Goal: Information Seeking & Learning: Learn about a topic

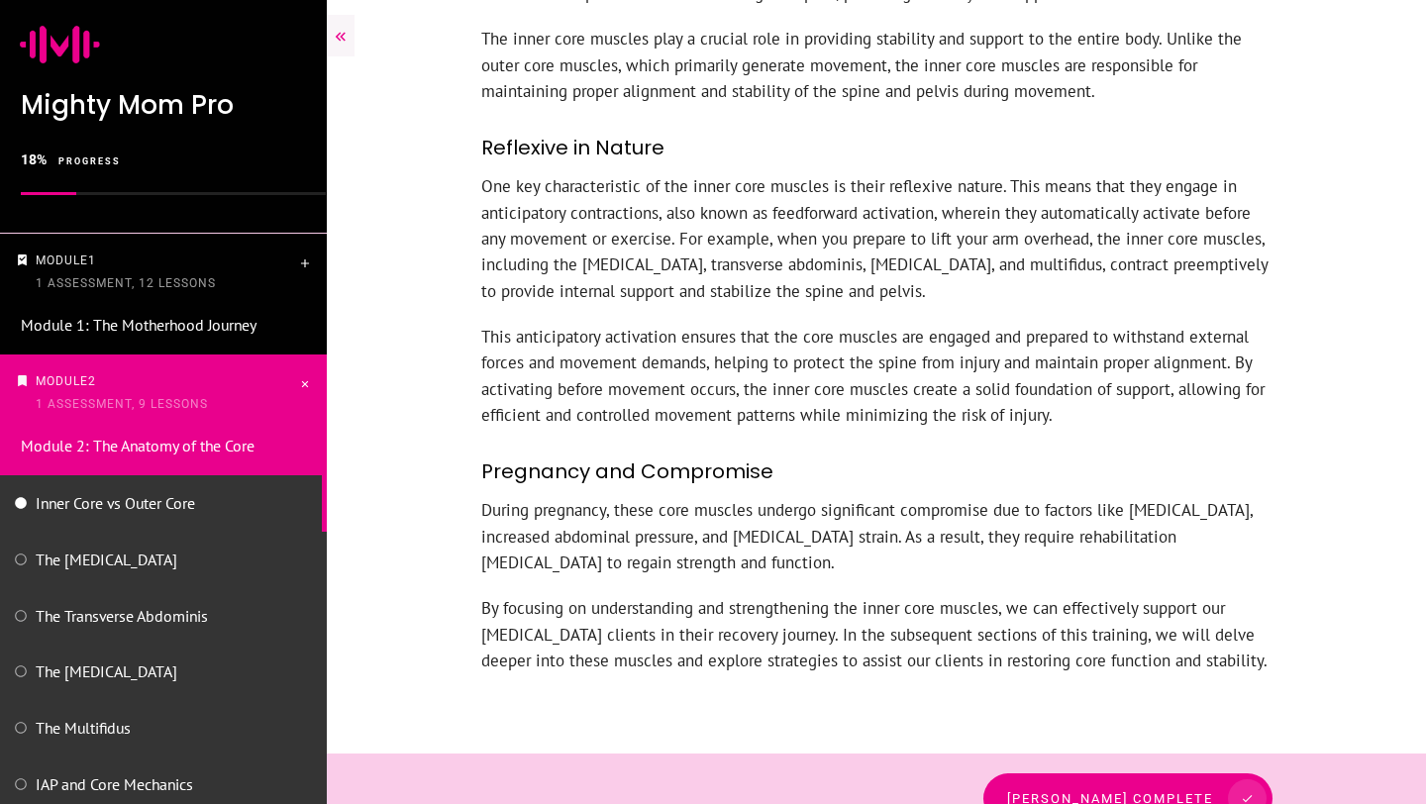
scroll to position [1293, 0]
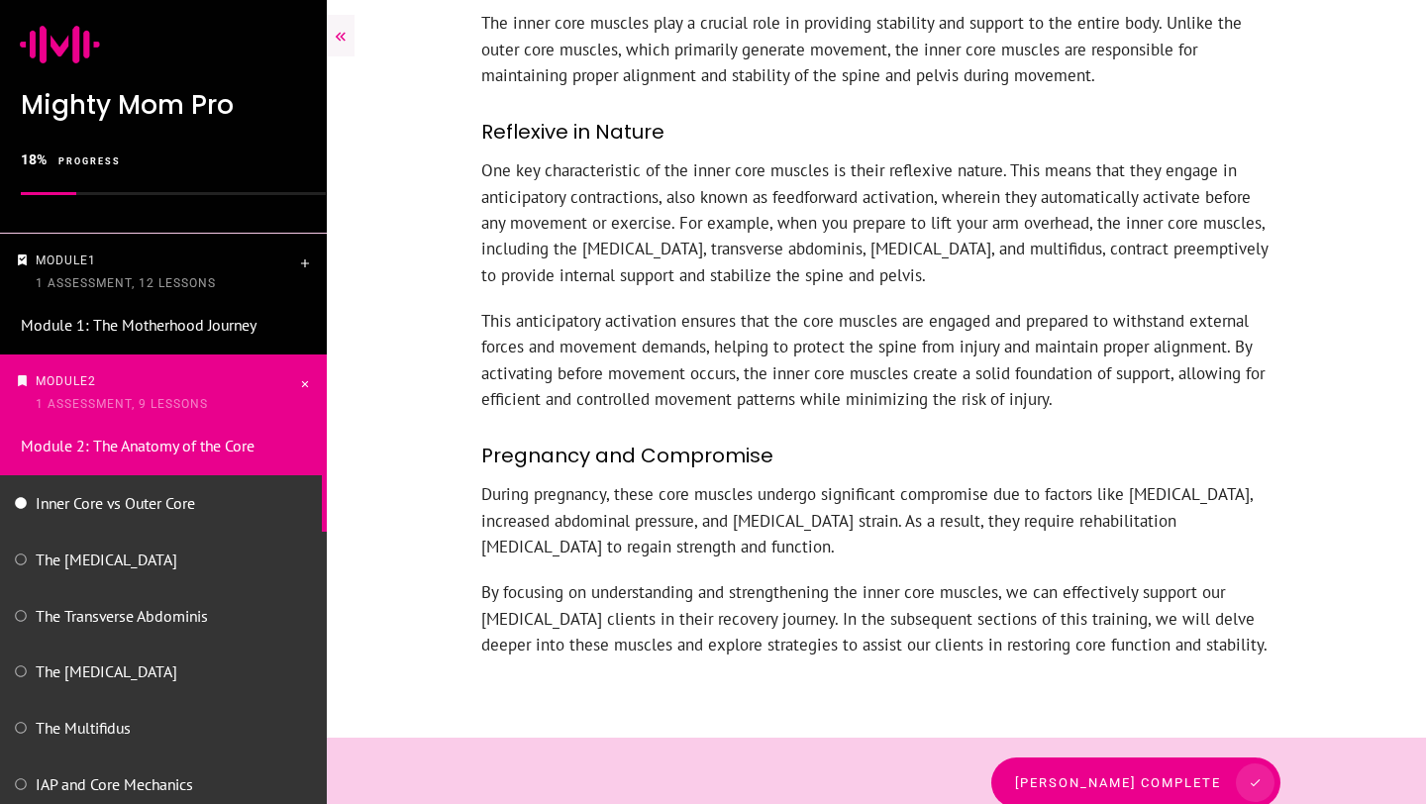
click at [1213, 776] on span "[PERSON_NAME] complete" at bounding box center [1118, 783] width 206 height 15
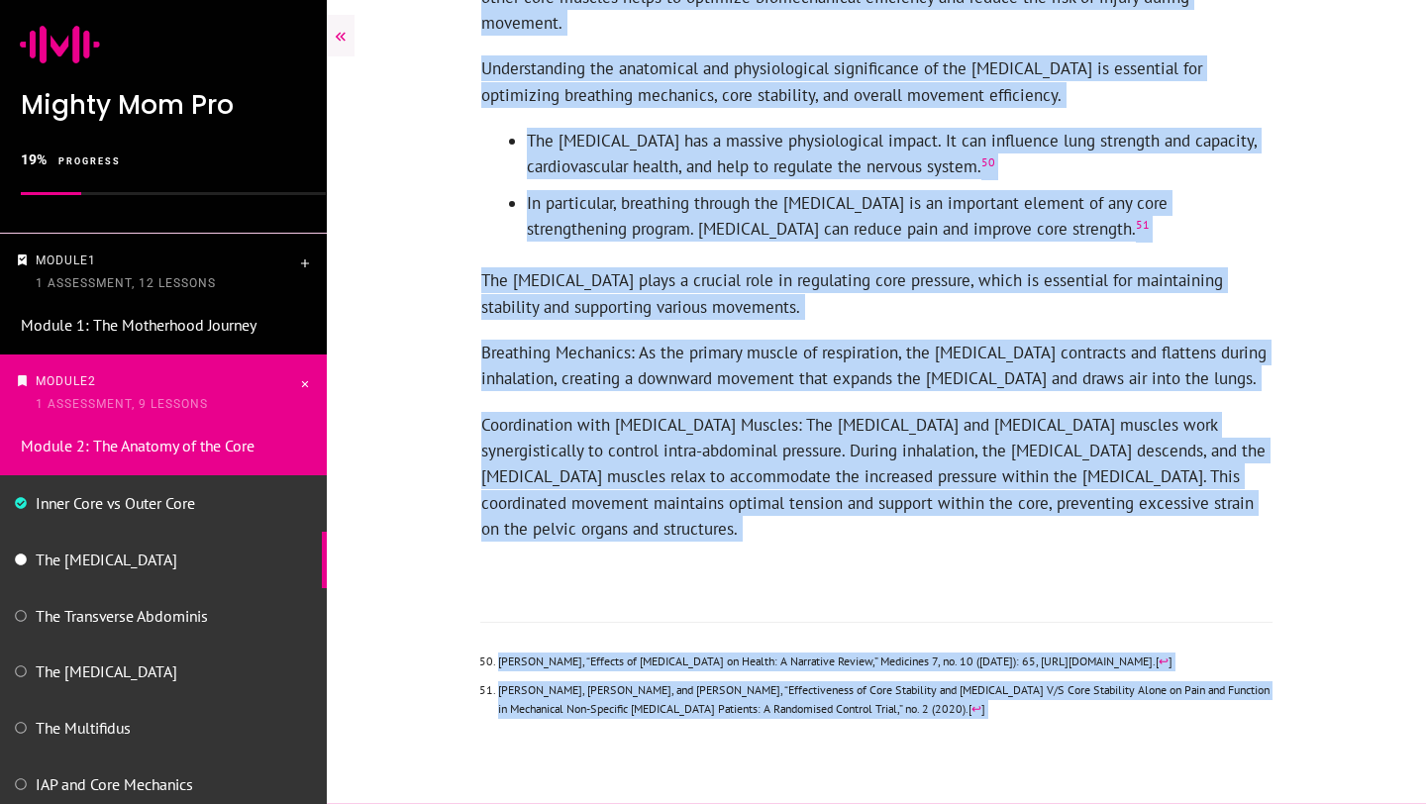
scroll to position [1404, 0]
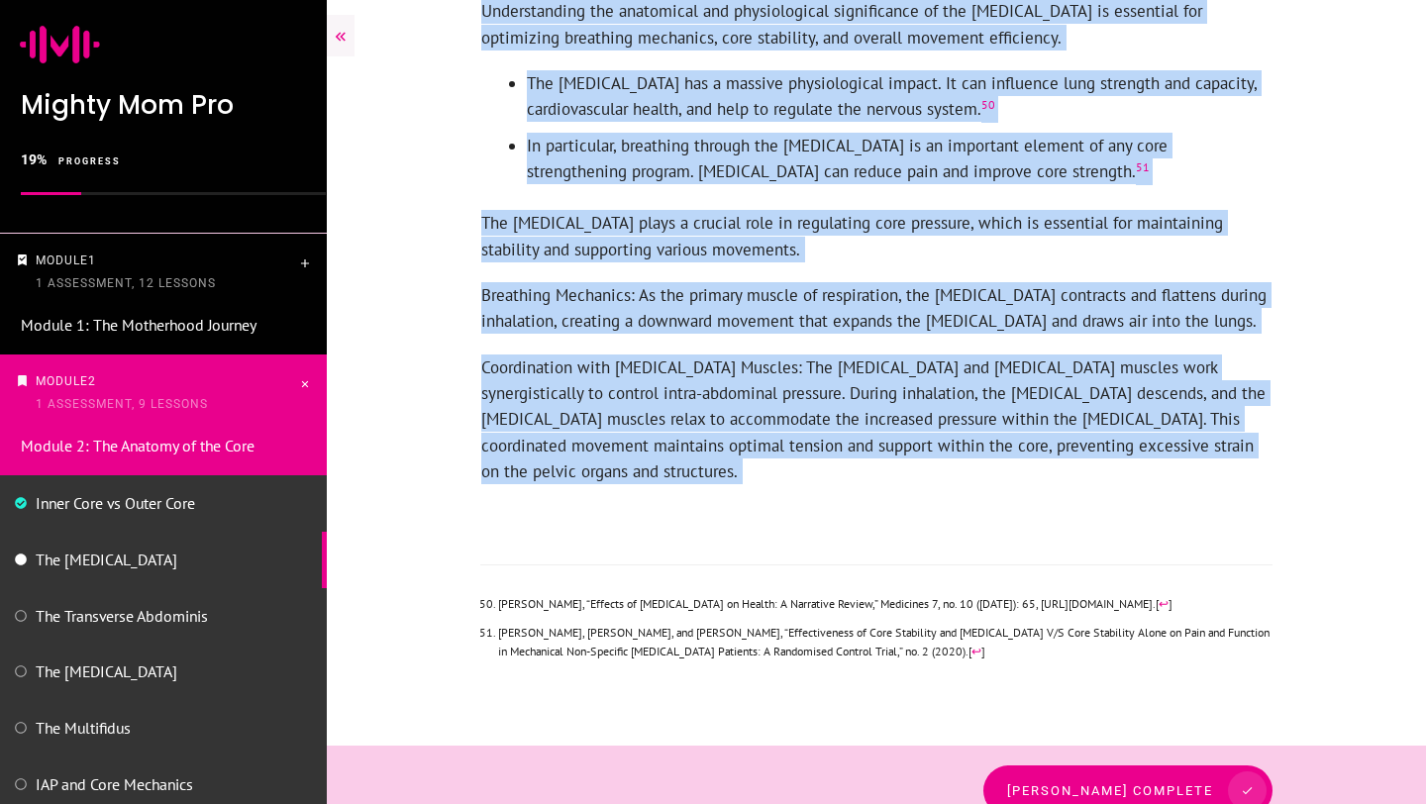
drag, startPoint x: 487, startPoint y: 149, endPoint x: 917, endPoint y: 469, distance: 535.9
copy div "The Diaphragm The diaphragm is a dome-shaped, skeletal muscle located beneath t…"
click at [956, 445] on p "Coordination with Pelvic Floor Muscles: The diaphragm and pelvic floor muscles …" at bounding box center [876, 430] width 790 height 151
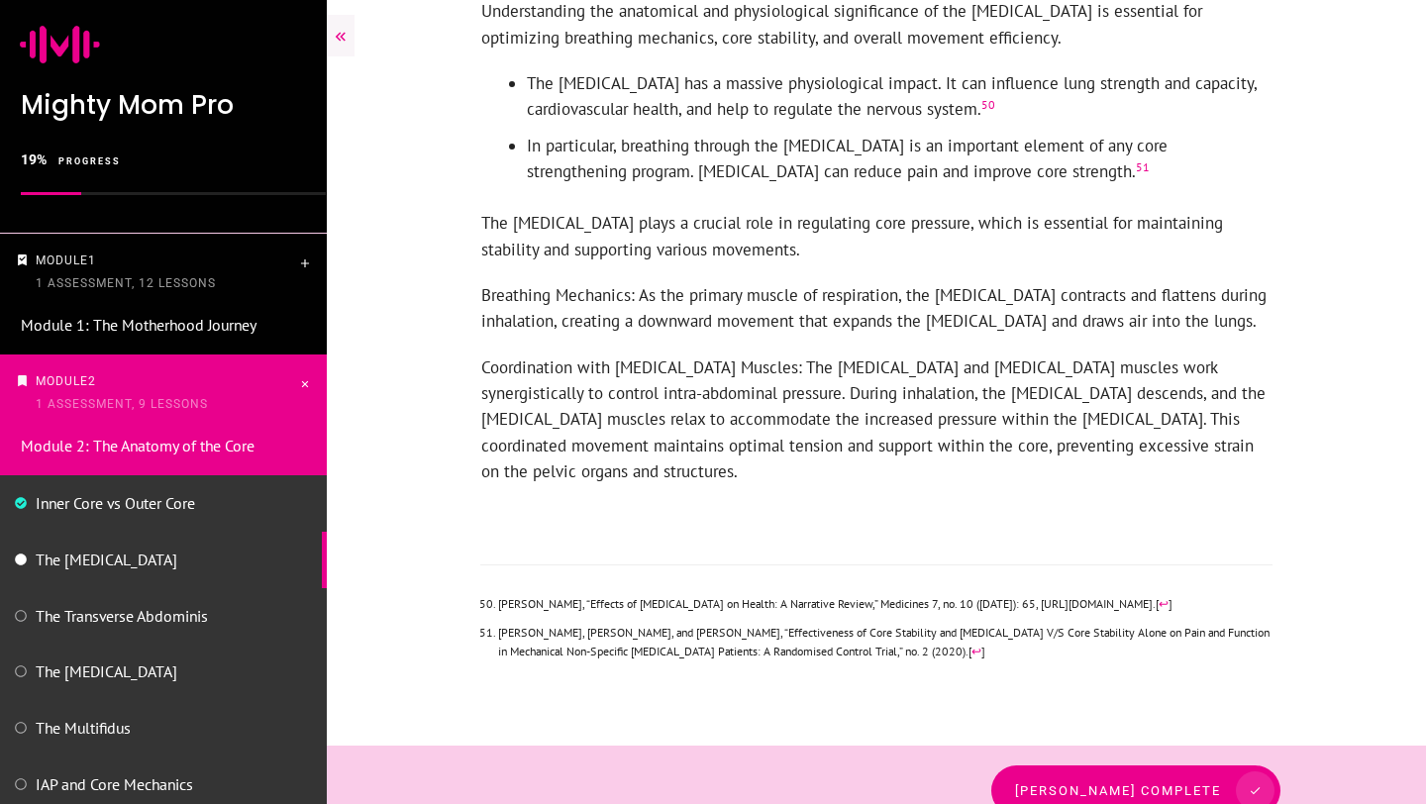
click at [1150, 784] on span "[PERSON_NAME] complete" at bounding box center [1118, 791] width 206 height 15
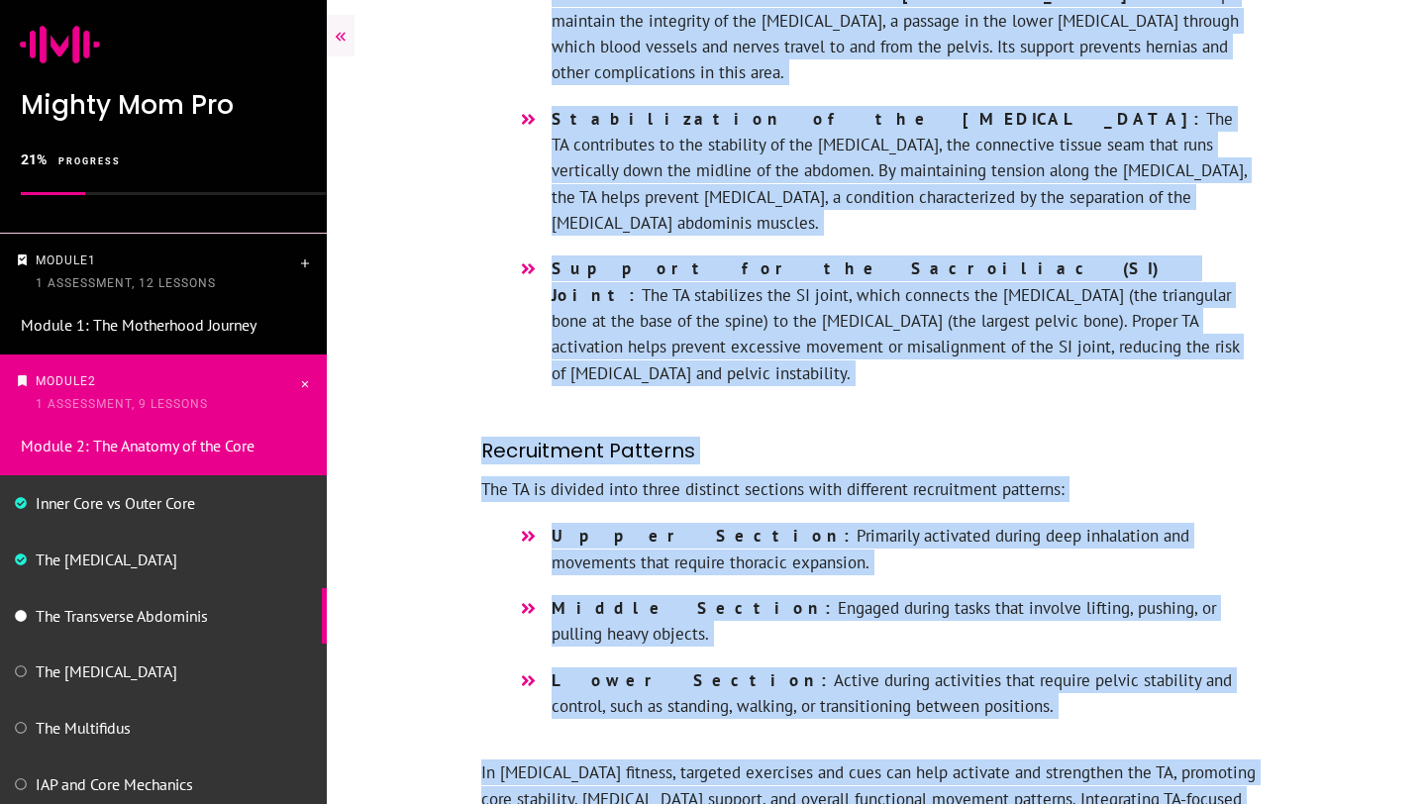
scroll to position [1851, 0]
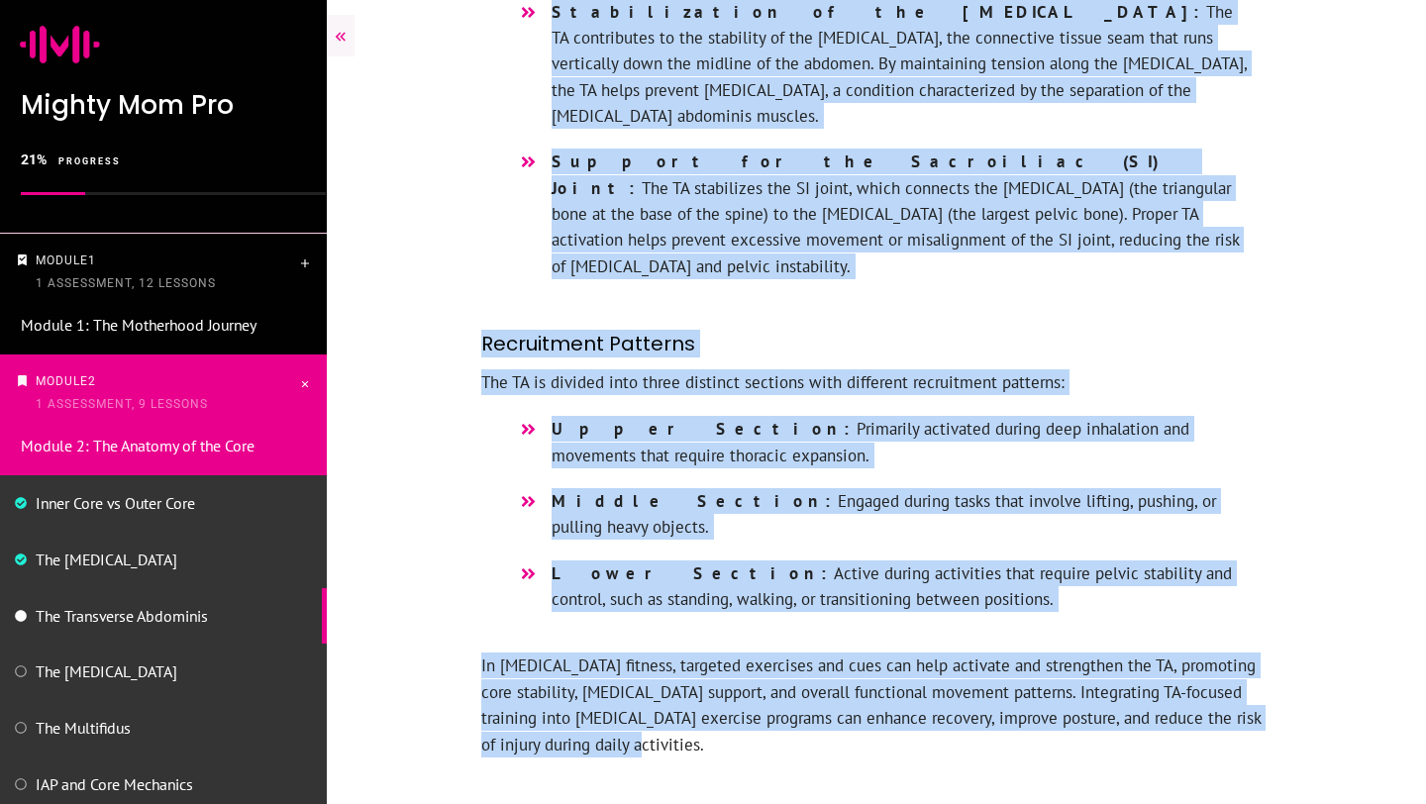
drag, startPoint x: 485, startPoint y: 164, endPoint x: 871, endPoint y: 623, distance: 599.0
copy div "Lor Ipsumdolor Sitametco Adi Elitseddoe Temporinc (UT) la e dol magnaa en adm v…"
click at [854, 320] on h3 "Recruitment Patterns" at bounding box center [876, 345] width 790 height 50
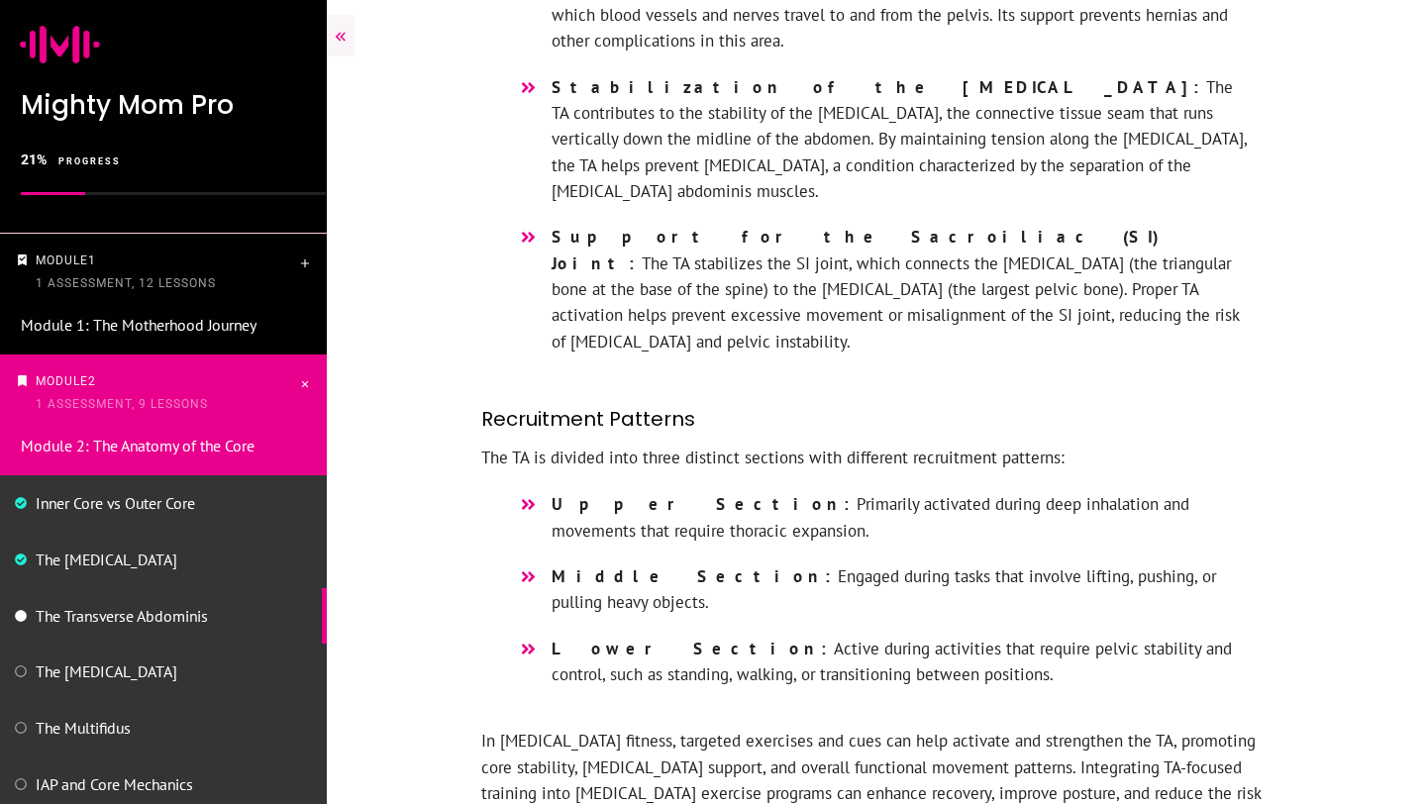
scroll to position [1779, 0]
